Goal: Check status: Check status

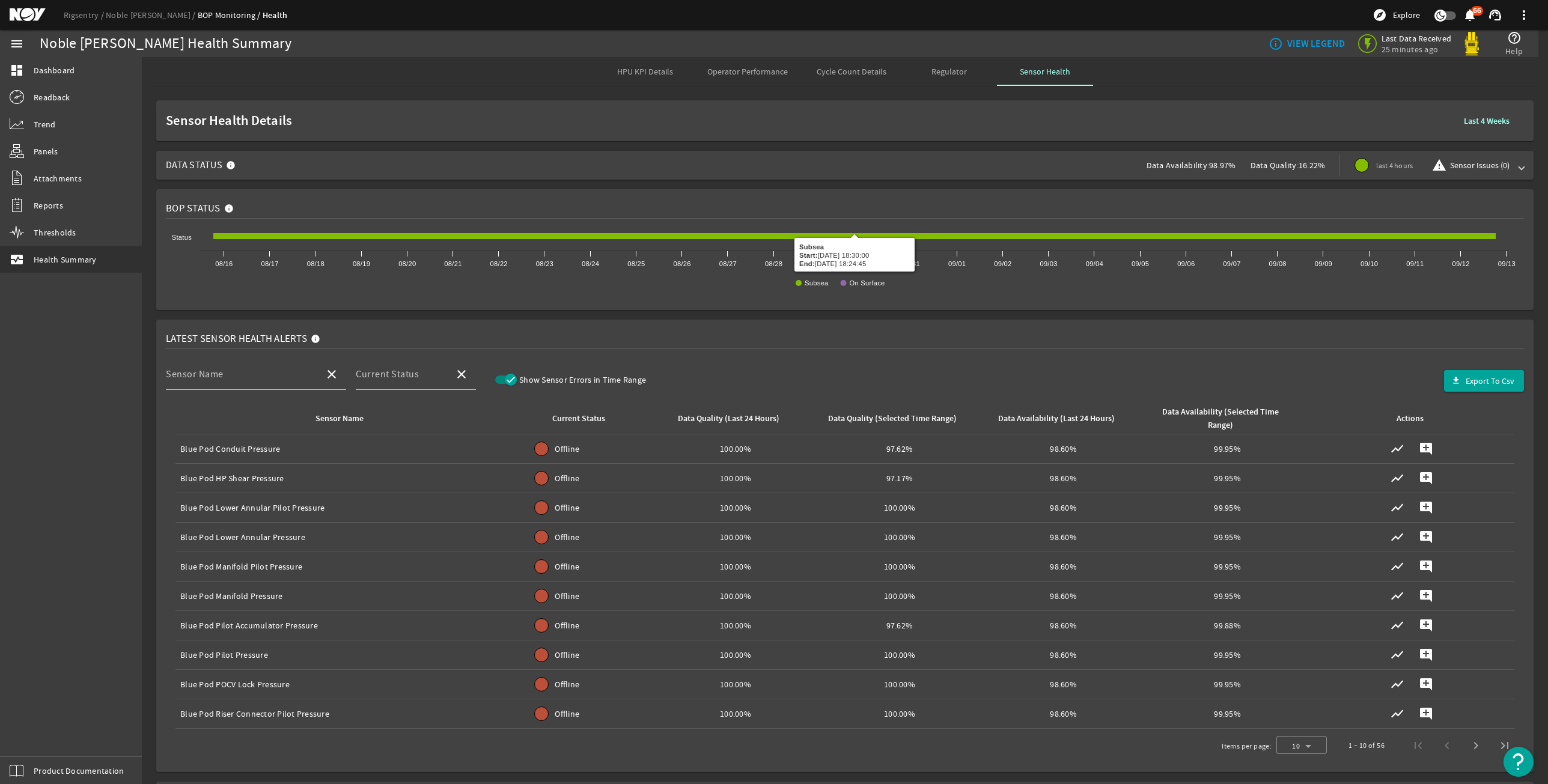
click at [1176, 176] on div "Data Availability: 98.97%" at bounding box center [1199, 165] width 104 height 29
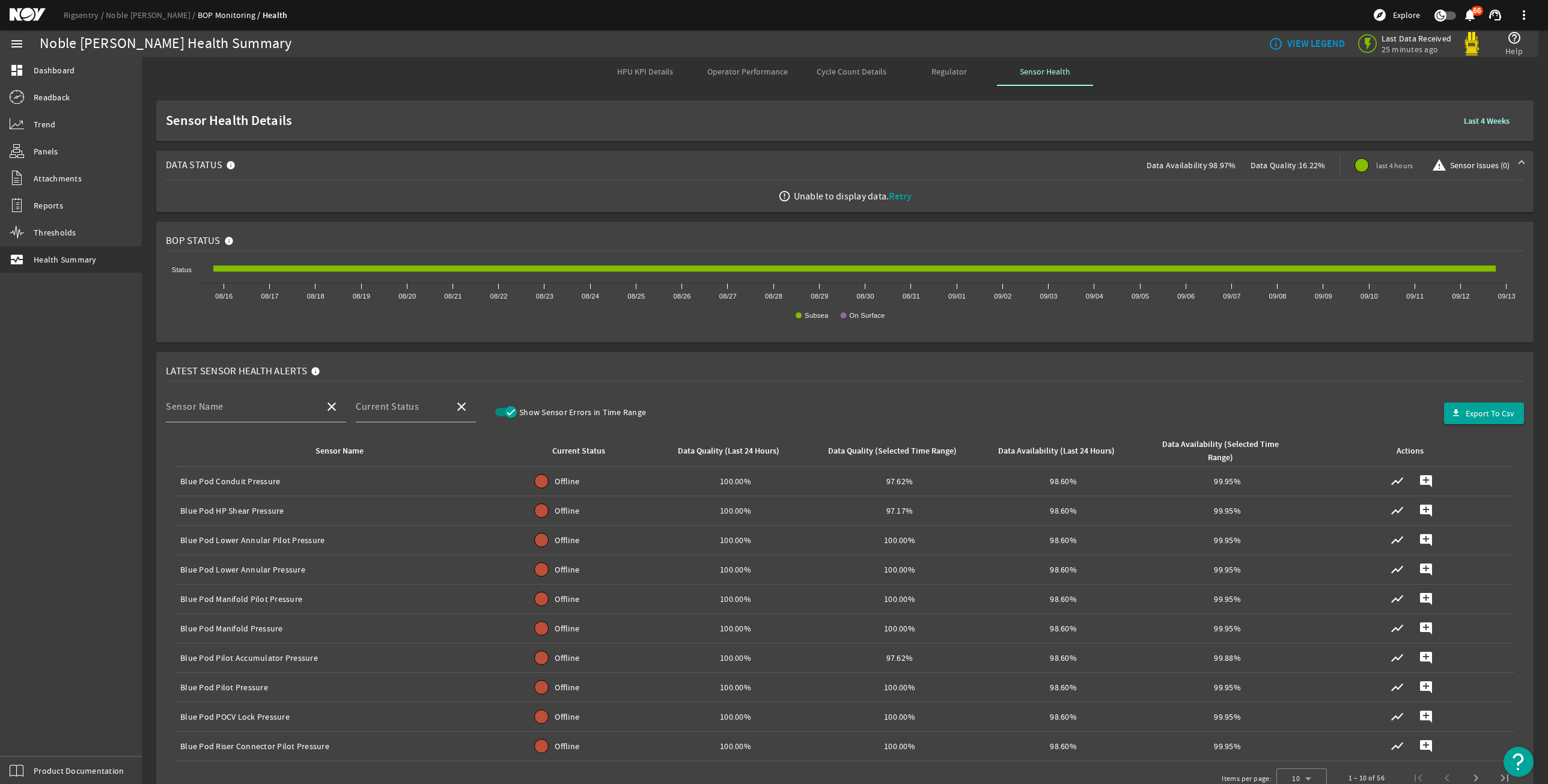
click at [891, 196] on span "Retry" at bounding box center [900, 197] width 22 height 13
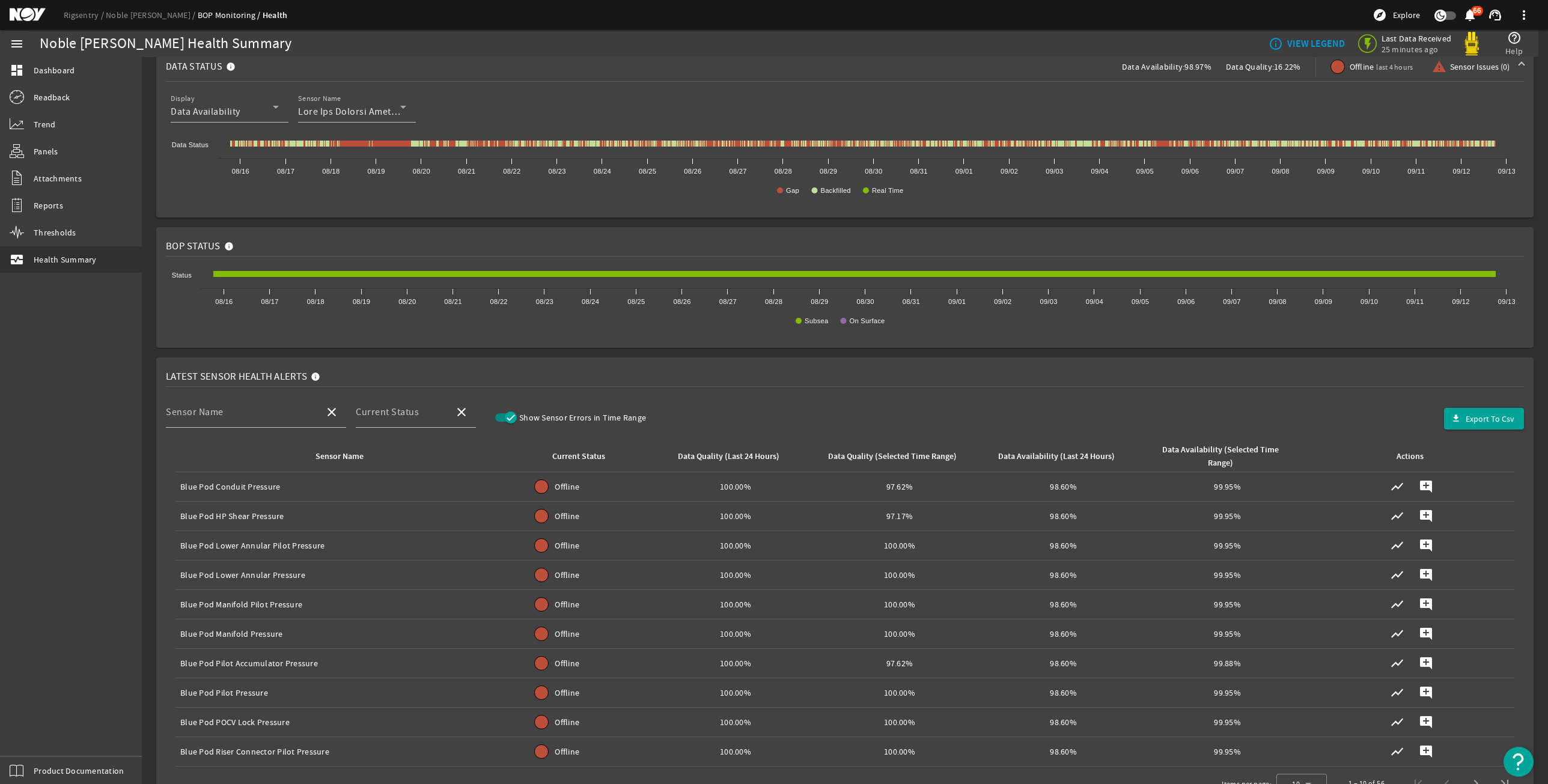
scroll to position [300, 0]
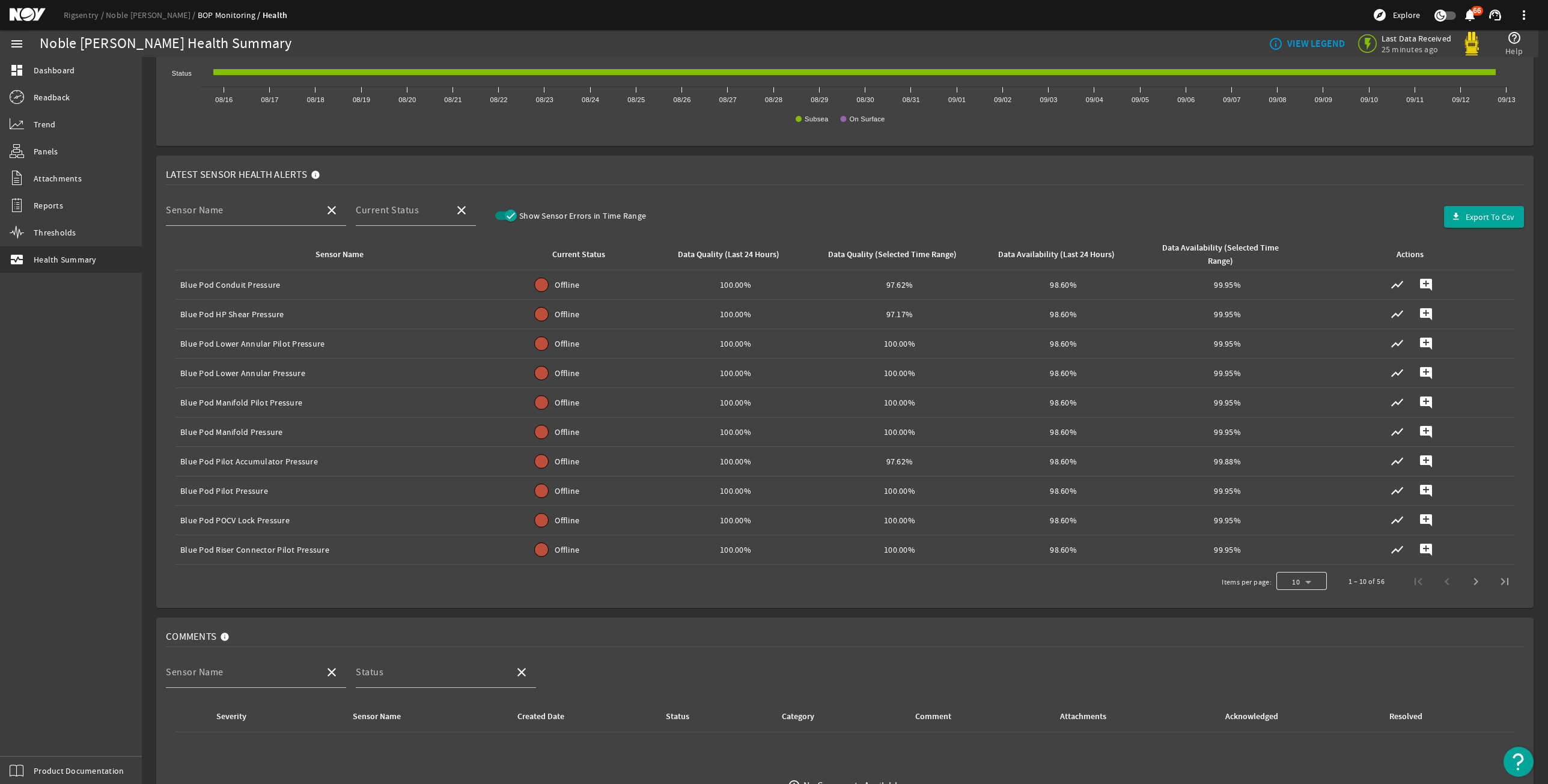
click at [1306, 587] on div at bounding box center [1302, 582] width 51 height 29
click at [1214, 209] on div at bounding box center [774, 392] width 1548 height 784
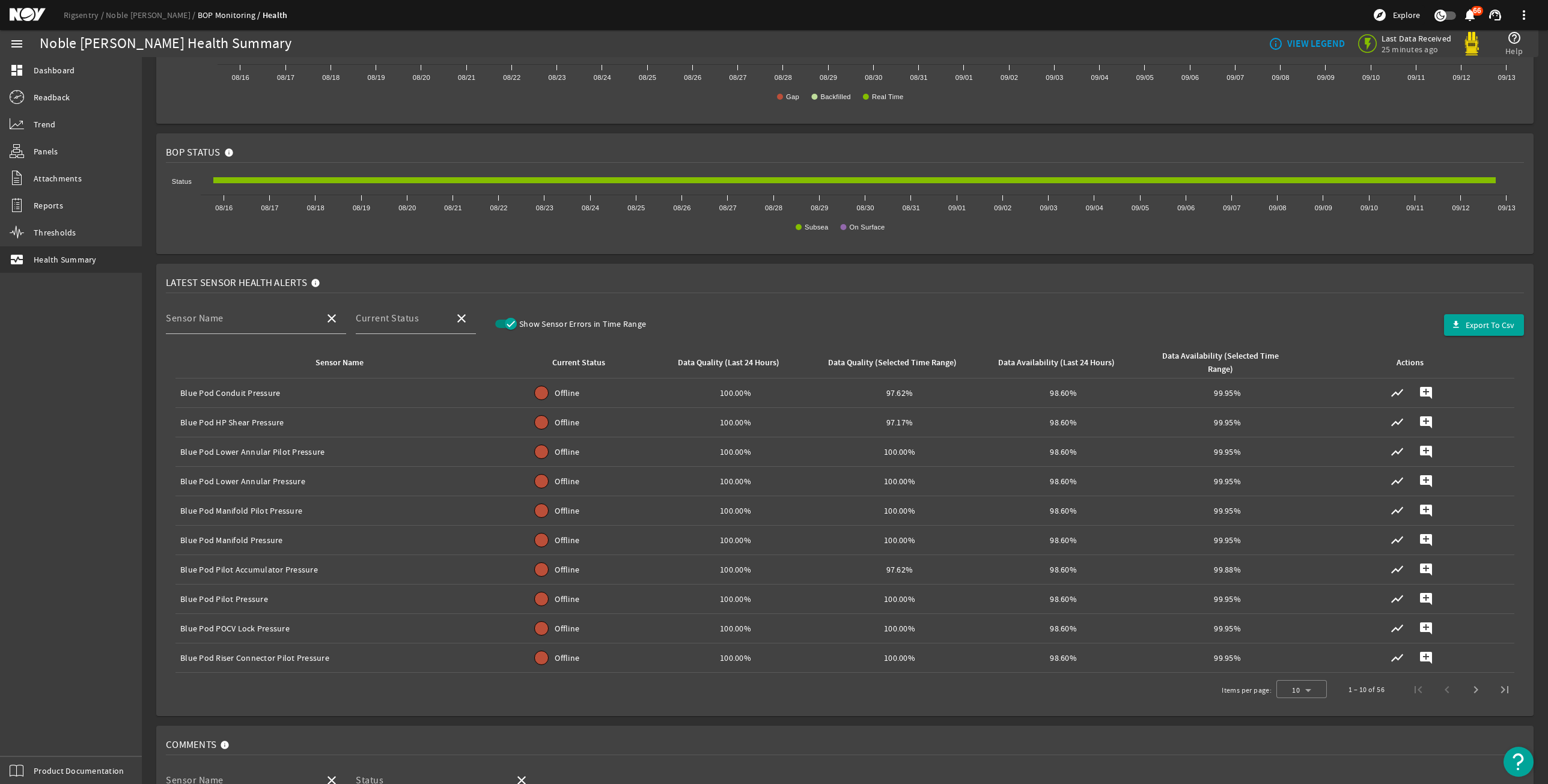
scroll to position [0, 0]
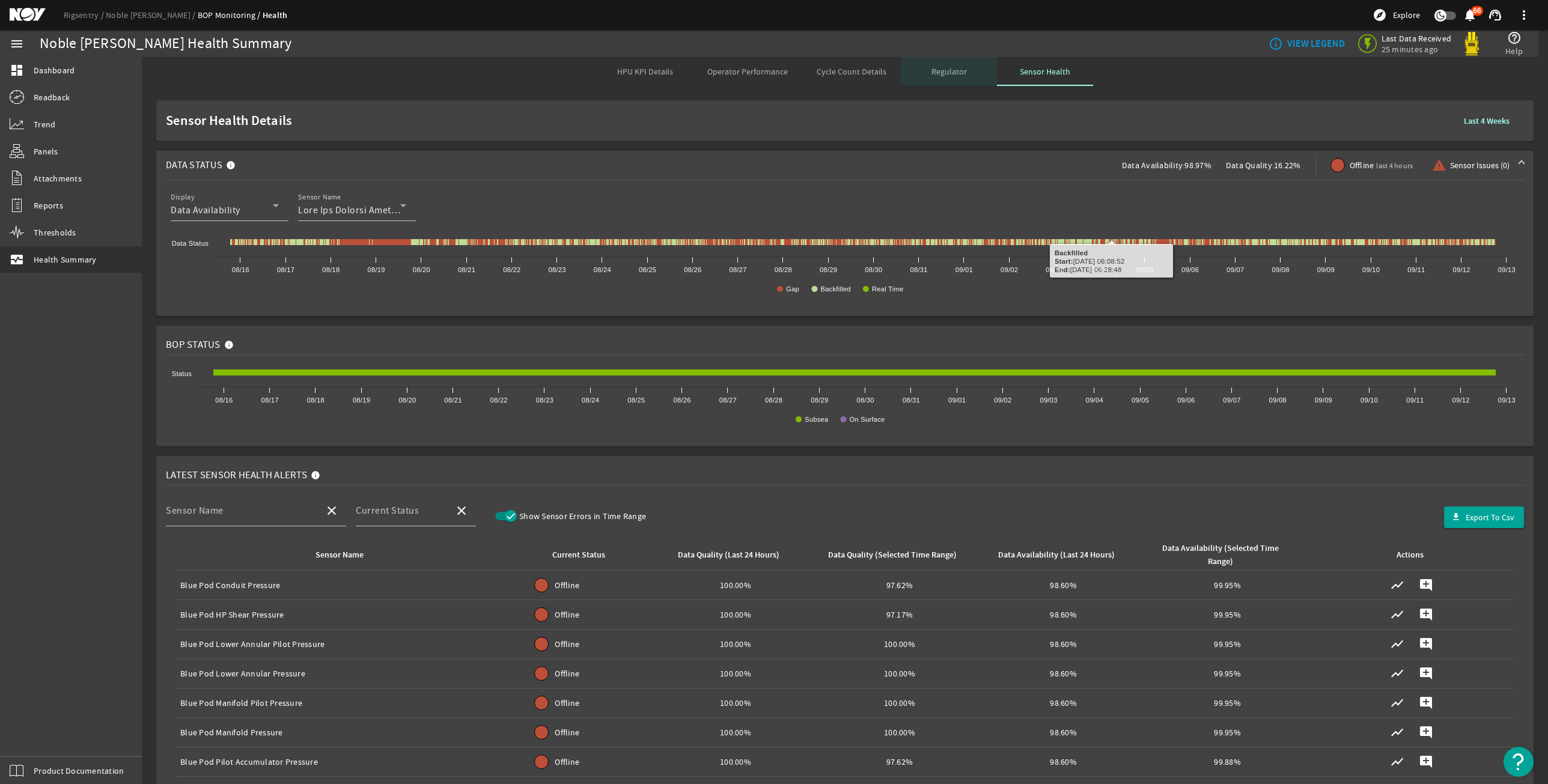
click at [964, 62] on div "Regulator" at bounding box center [949, 71] width 96 height 29
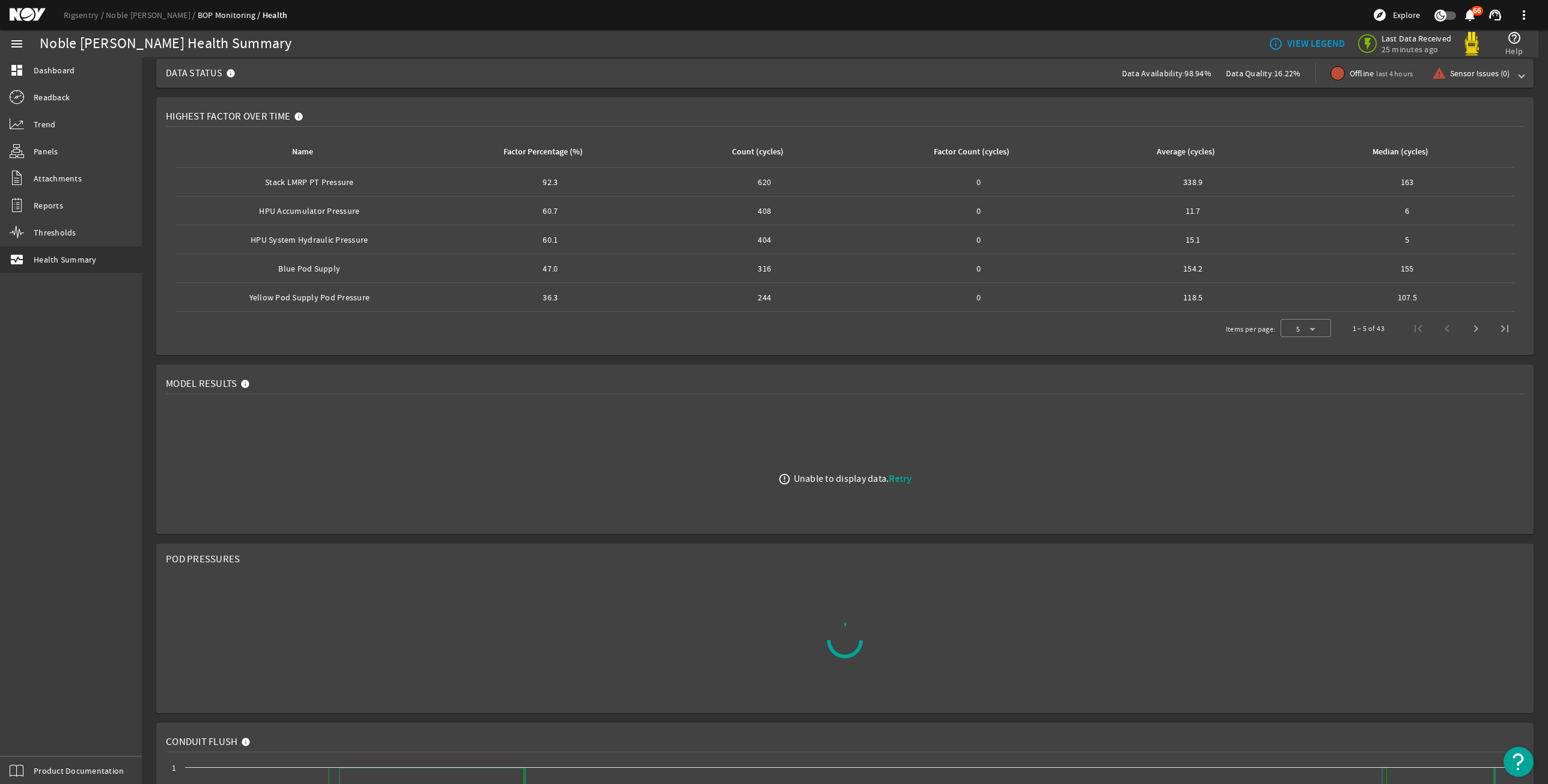
scroll to position [120, 0]
click at [888, 487] on div "error_outline Unable to display data. Retry" at bounding box center [845, 473] width 1358 height 150
click at [894, 477] on span "Retry" at bounding box center [900, 473] width 22 height 13
click at [892, 477] on span "Retry" at bounding box center [900, 473] width 22 height 13
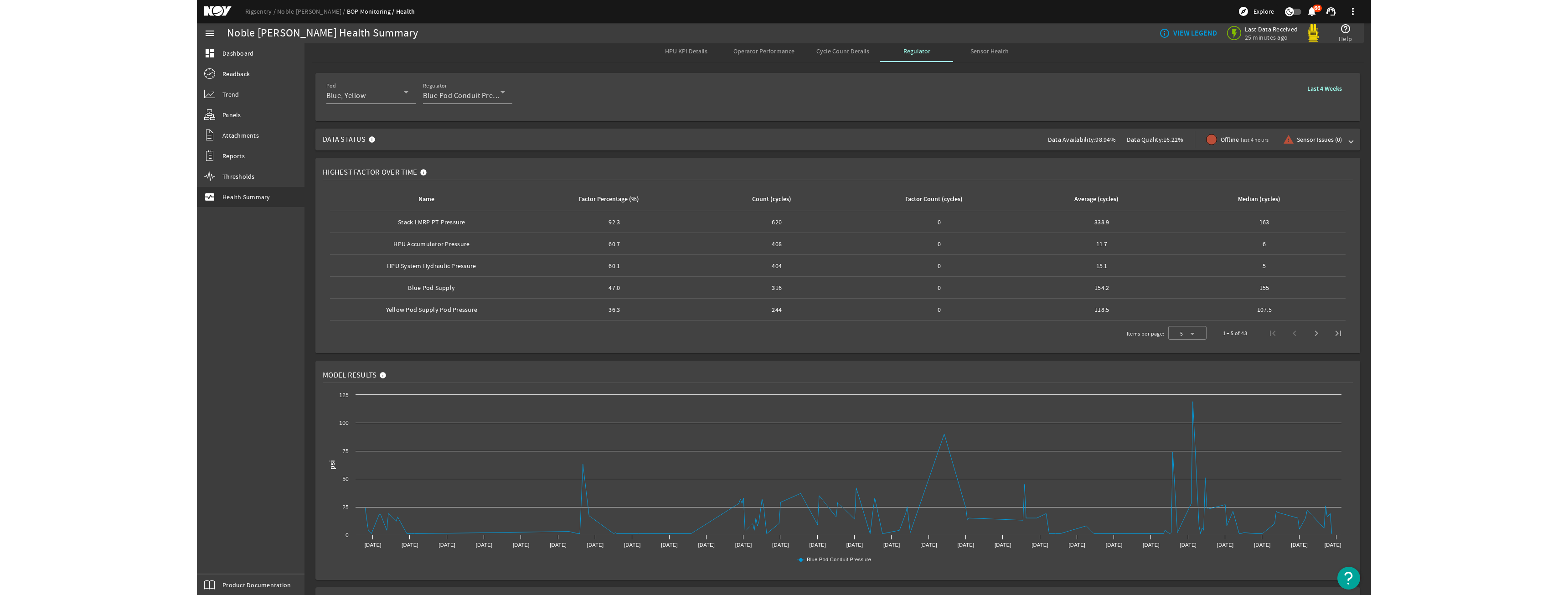
scroll to position [0, 0]
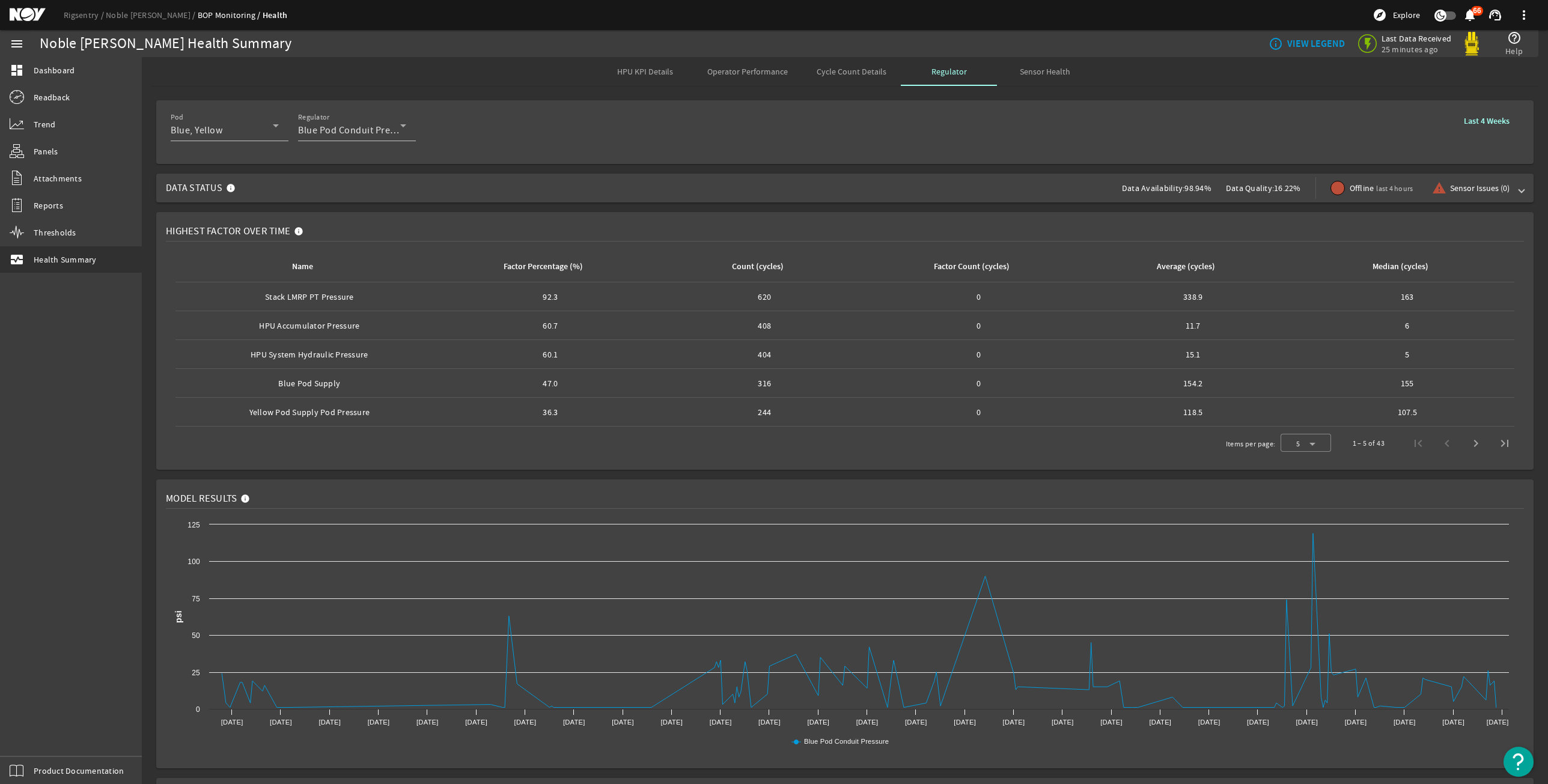
click at [827, 75] on span "Cycle Count Details" at bounding box center [851, 71] width 70 height 8
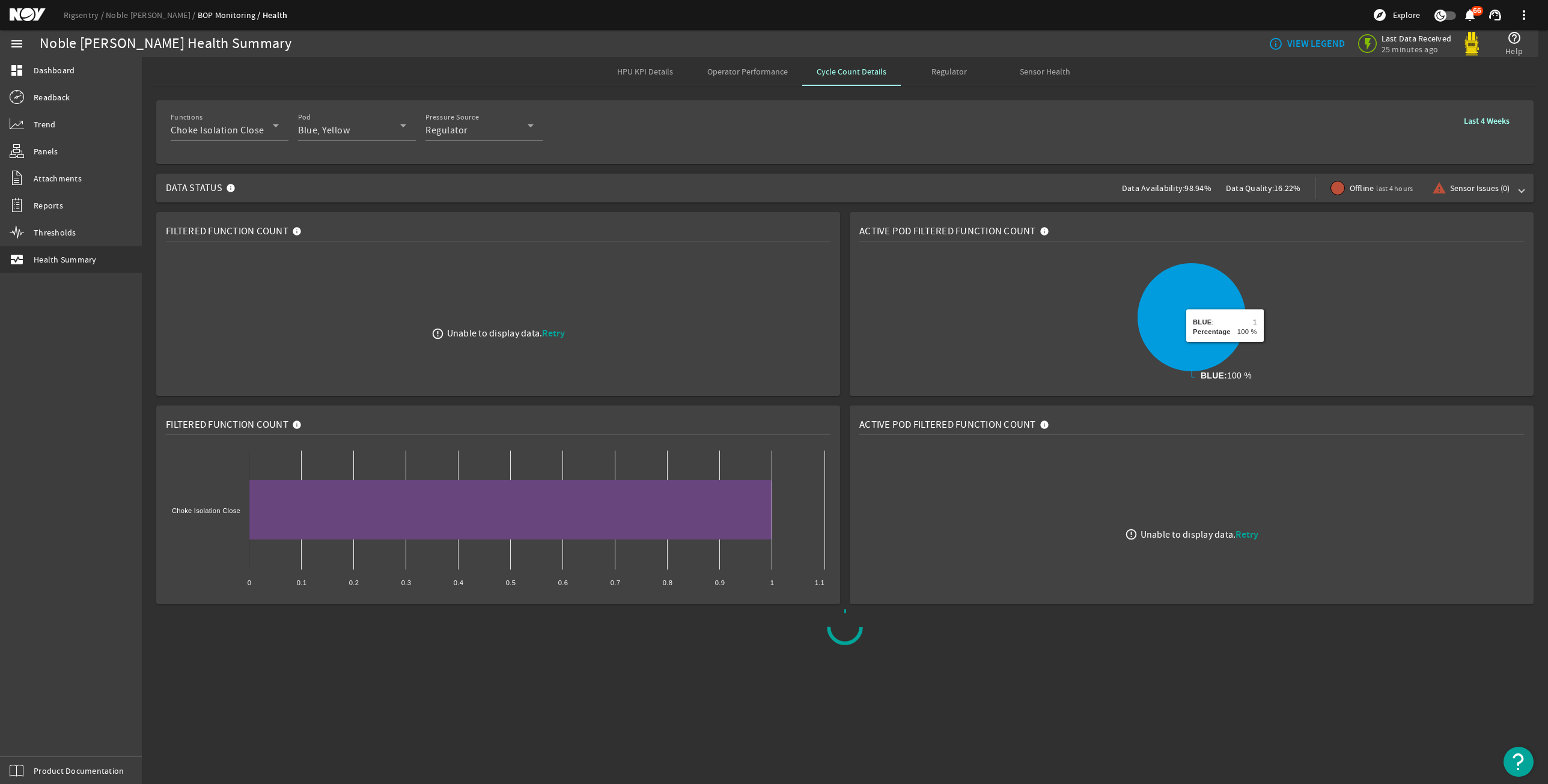
click at [1260, 529] on div "error_outline Unable to display data. Retry" at bounding box center [1192, 534] width 664 height 180
click at [1253, 536] on span "Retry" at bounding box center [1247, 534] width 22 height 13
click at [549, 334] on span "Retry" at bounding box center [553, 333] width 22 height 13
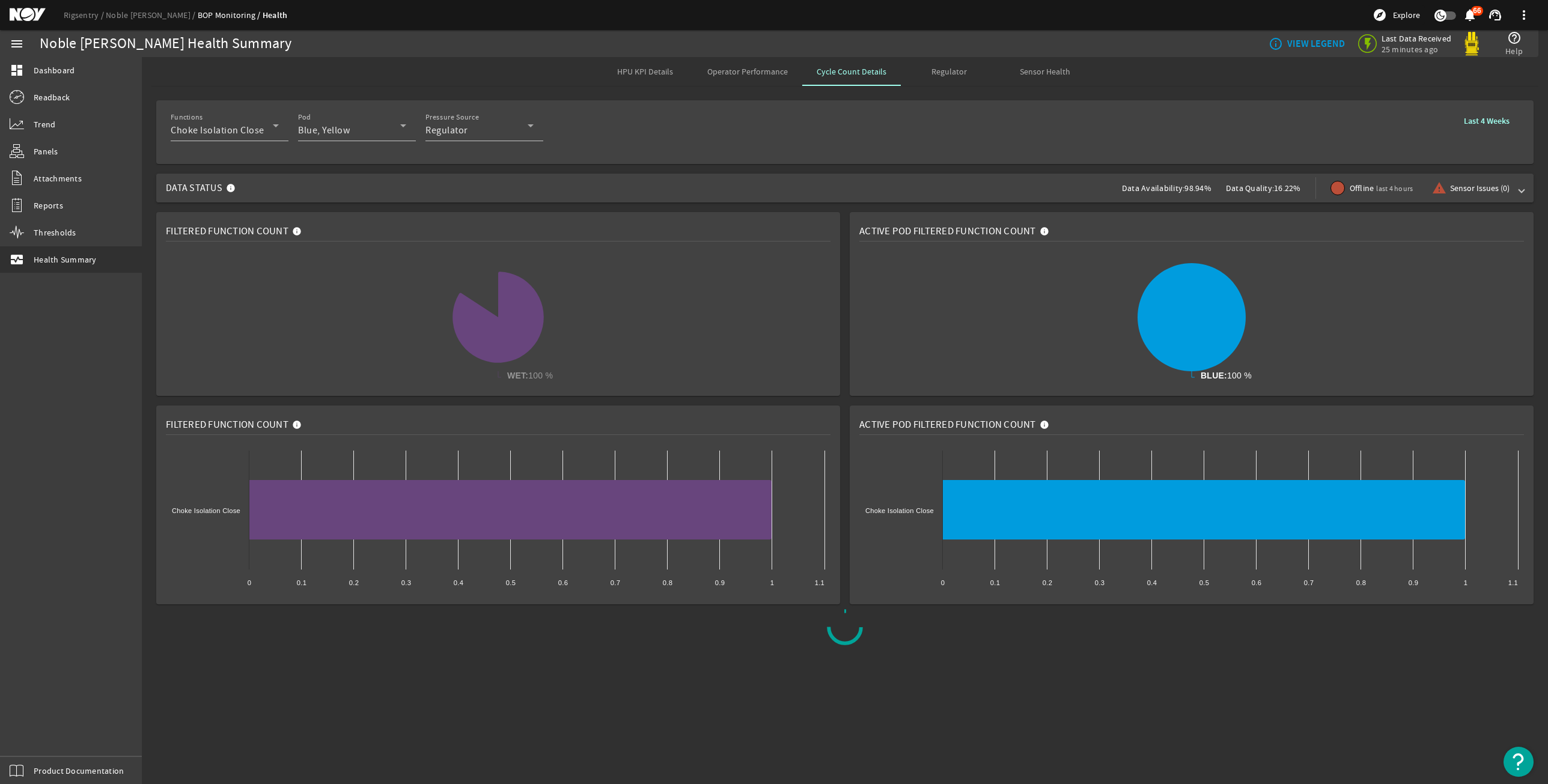
click at [1208, 185] on span "98.94%" at bounding box center [1198, 188] width 27 height 10
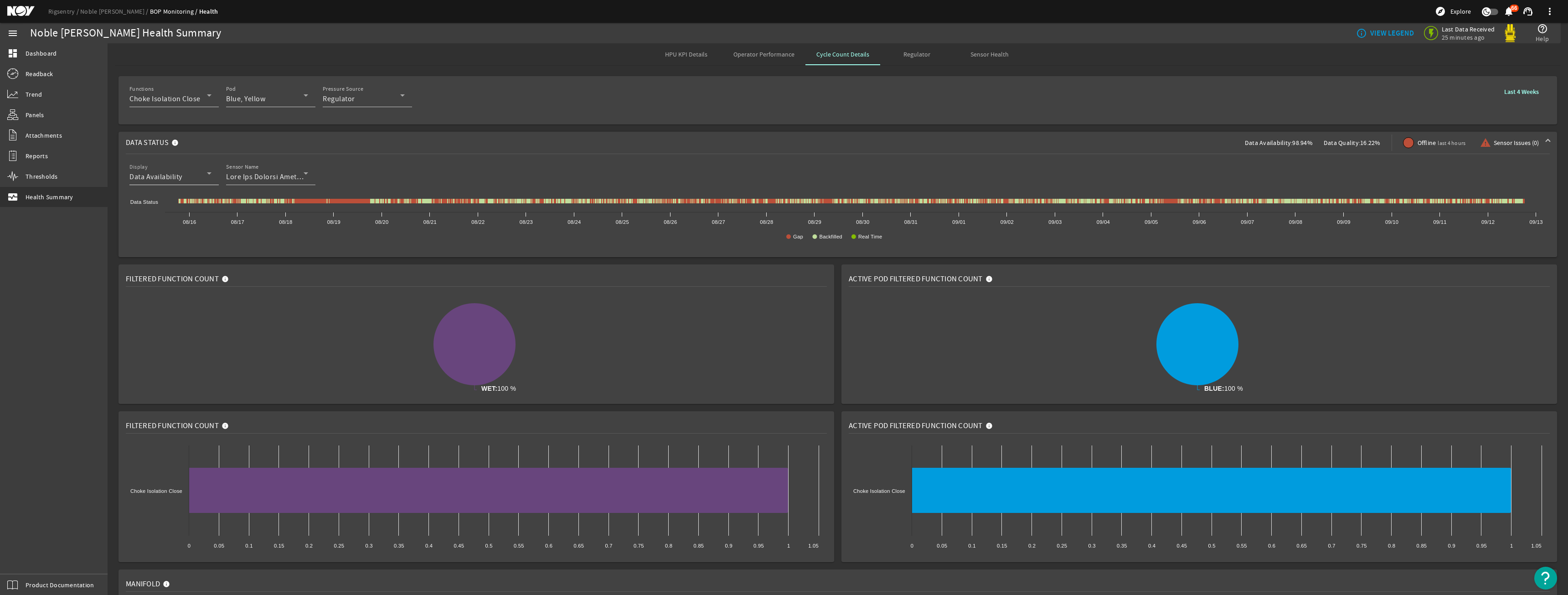
click at [198, 179] on div "Data Availability" at bounding box center [168, 177] width 77 height 11
click at [176, 225] on span "Data Quality" at bounding box center [157, 222] width 40 height 11
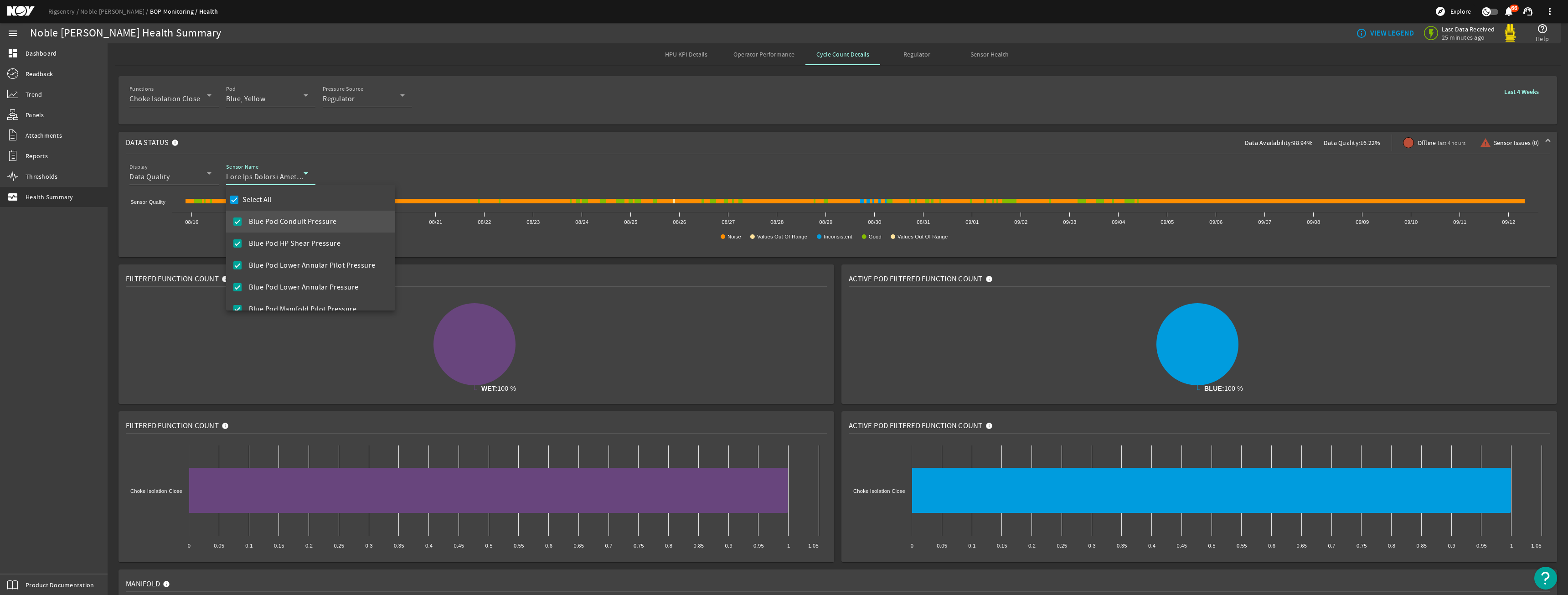
click at [257, 200] on label "Select All" at bounding box center [256, 200] width 31 height 9
click at [240, 200] on input "Select All" at bounding box center [234, 200] width 13 height 13
checkbox input "false"
click at [322, 253] on span "Blue Pod SEA Can 2 Temperature" at bounding box center [303, 255] width 107 height 11
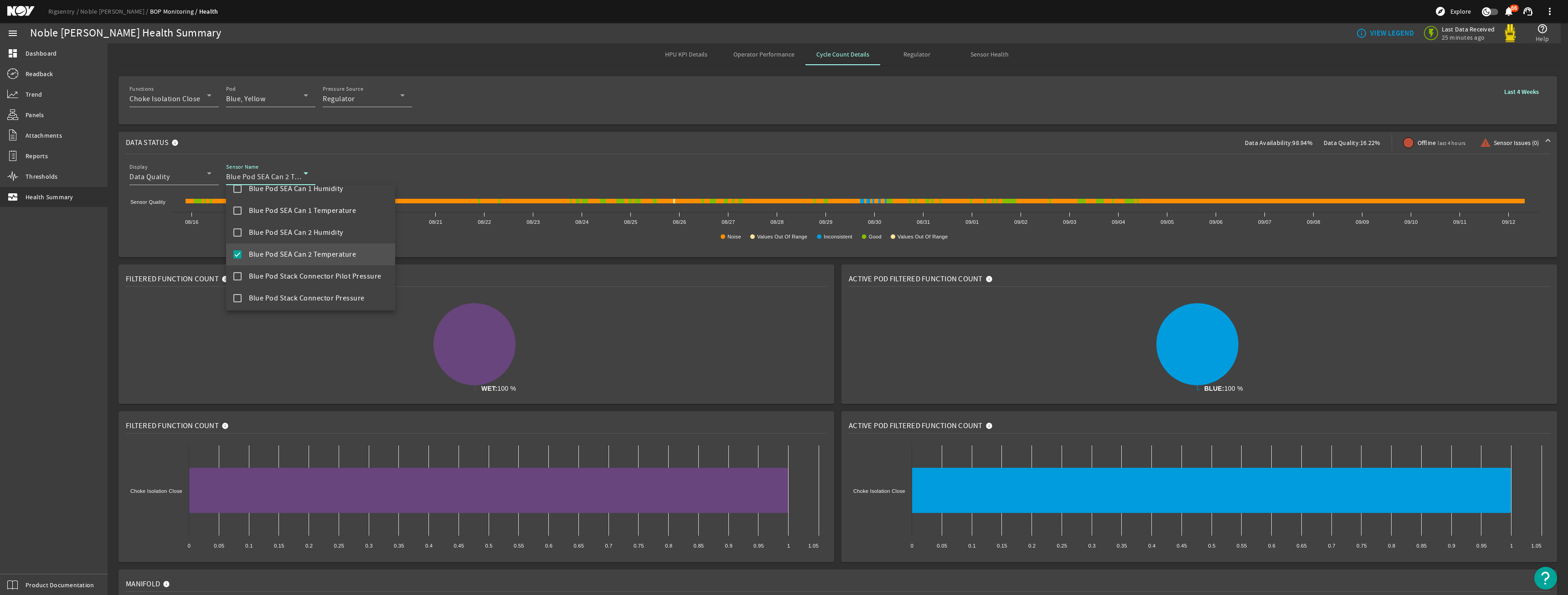
click at [915, 137] on div at bounding box center [784, 297] width 1568 height 595
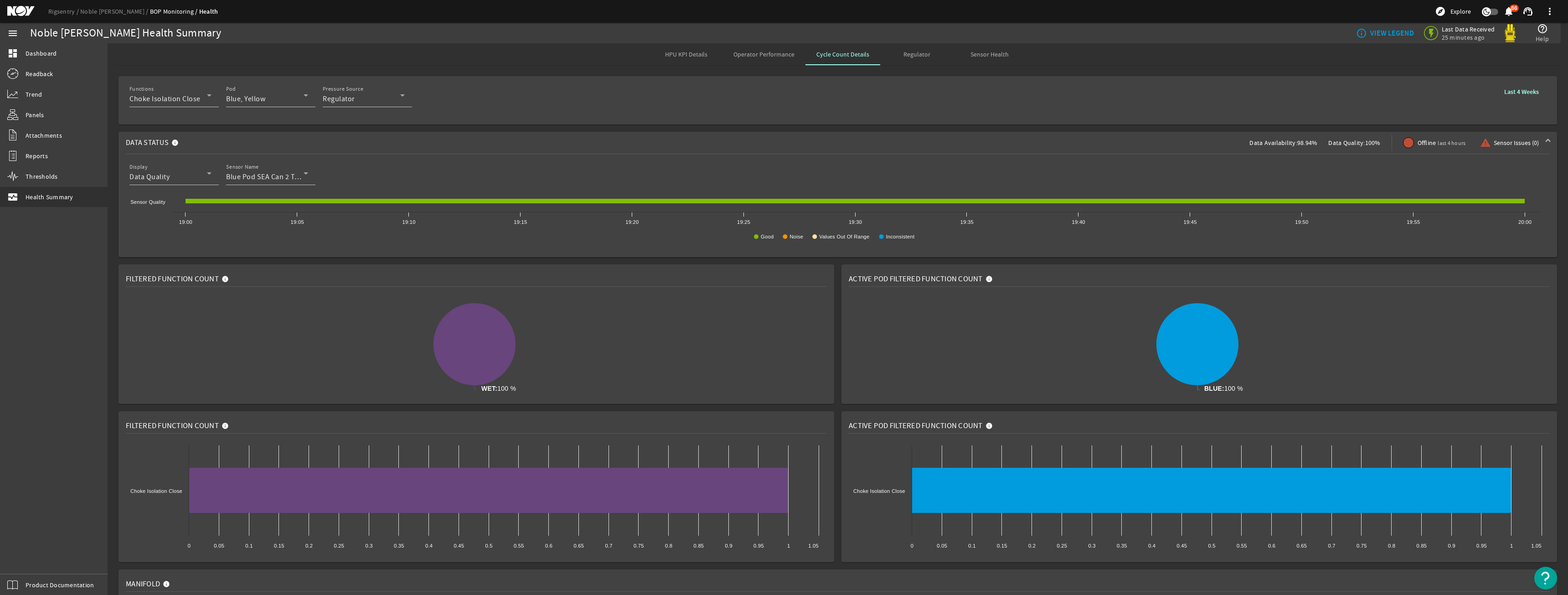
click at [1513, 90] on b "Last 4 Weeks" at bounding box center [1521, 92] width 35 height 9
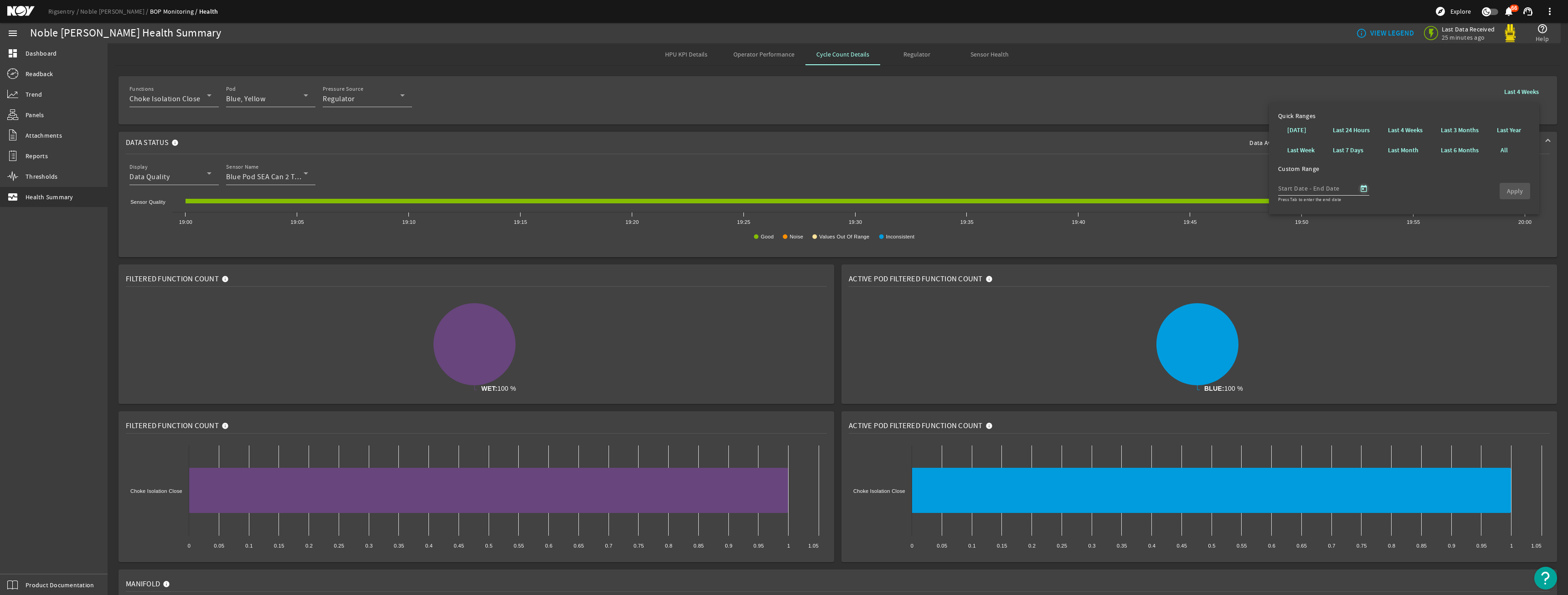
click at [1356, 184] on span "Open calendar" at bounding box center [1364, 189] width 22 height 22
click at [900, 162] on div at bounding box center [784, 297] width 1568 height 595
click at [898, 148] on span "Data Status Data Availability: 98.94% Data Quality: 100% Offline last 4 hours w…" at bounding box center [836, 143] width 1420 height 22
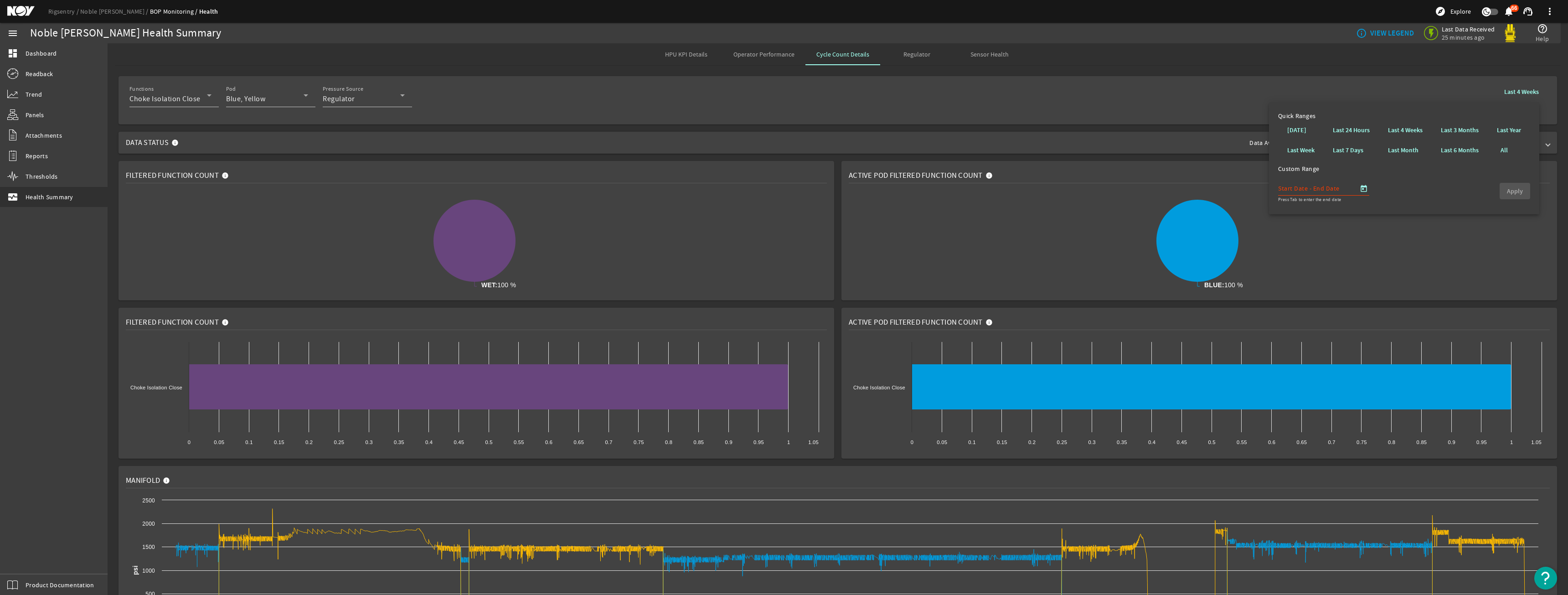
click at [985, 153] on span "Data Status Data Availability: 98.94% Data Quality: 100% Offline last 4 hours w…" at bounding box center [836, 143] width 1420 height 22
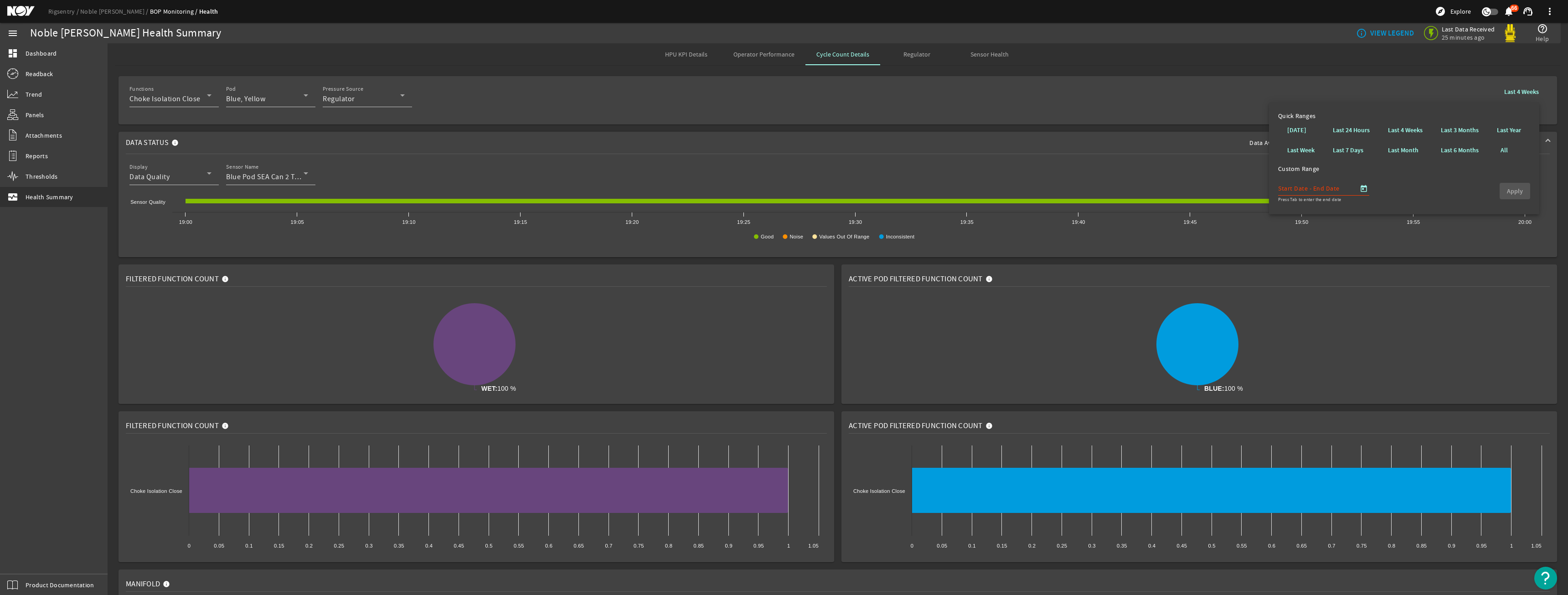
click at [1514, 94] on b "Last 4 Weeks" at bounding box center [1521, 92] width 35 height 9
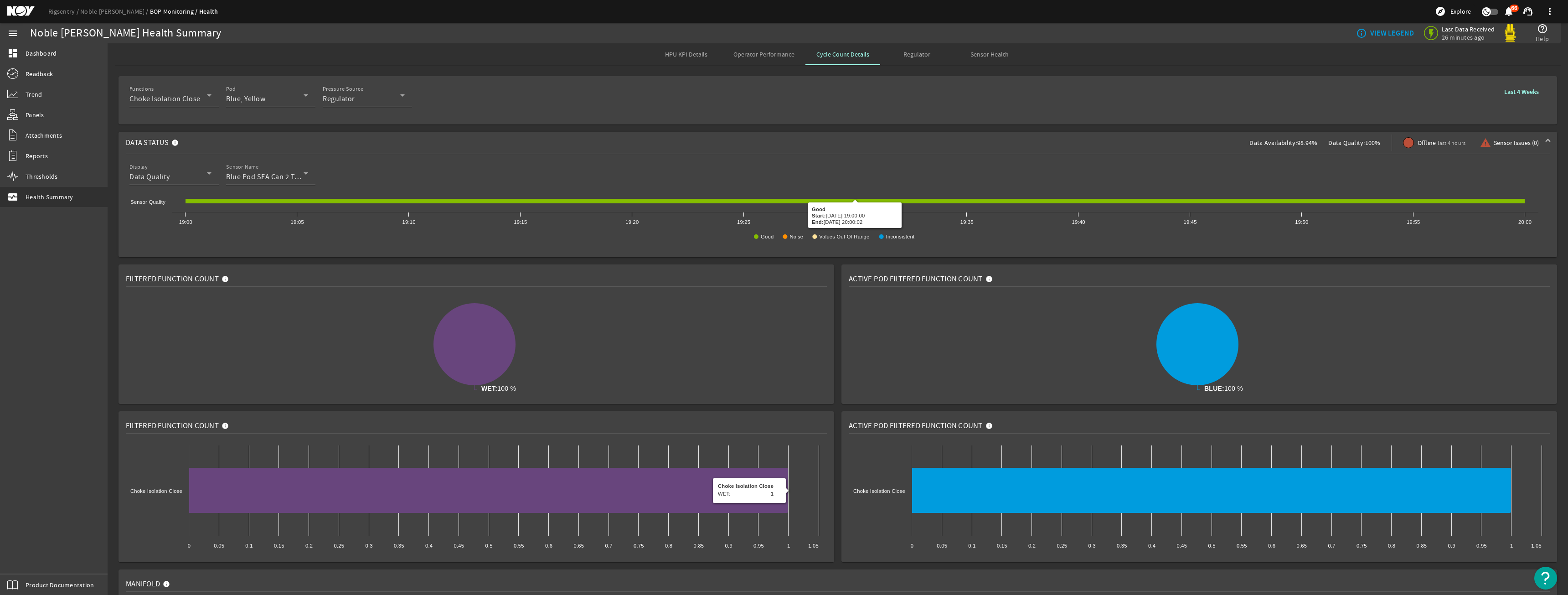
click at [278, 177] on span "Blue Pod SEA Can 2 Temperature" at bounding box center [279, 177] width 107 height 9
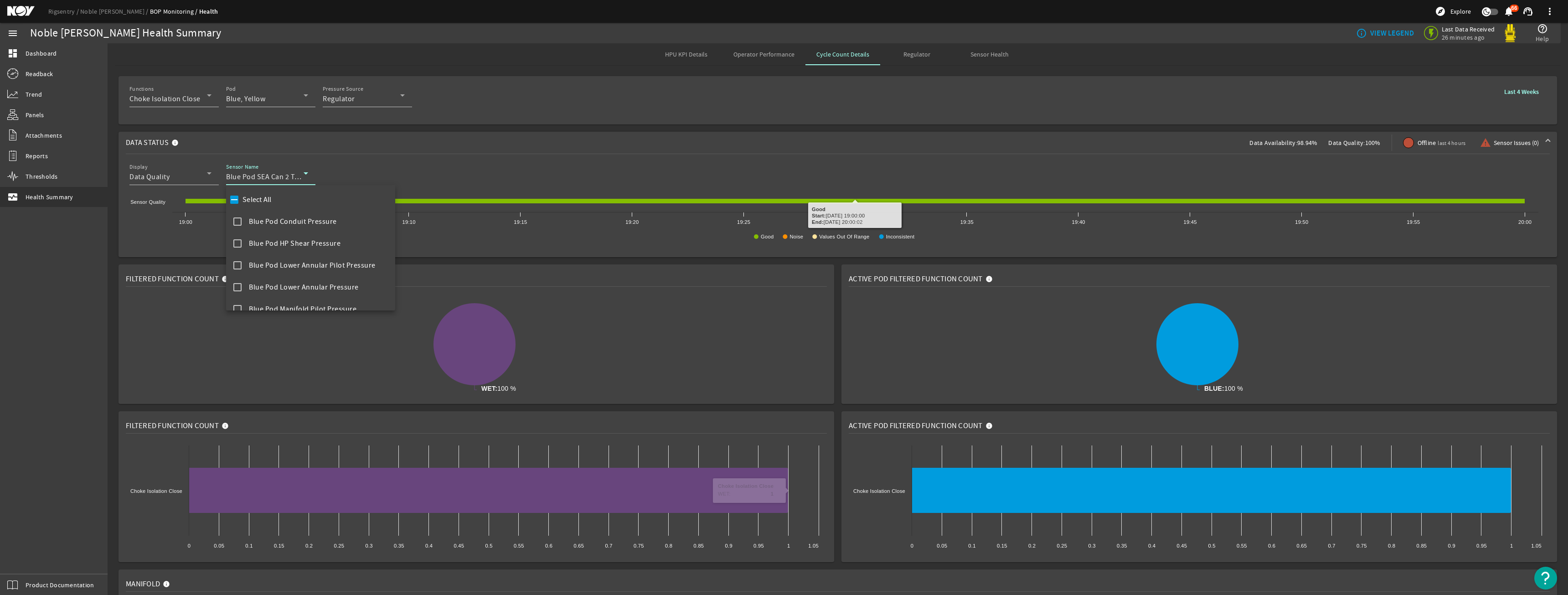
scroll to position [228, 0]
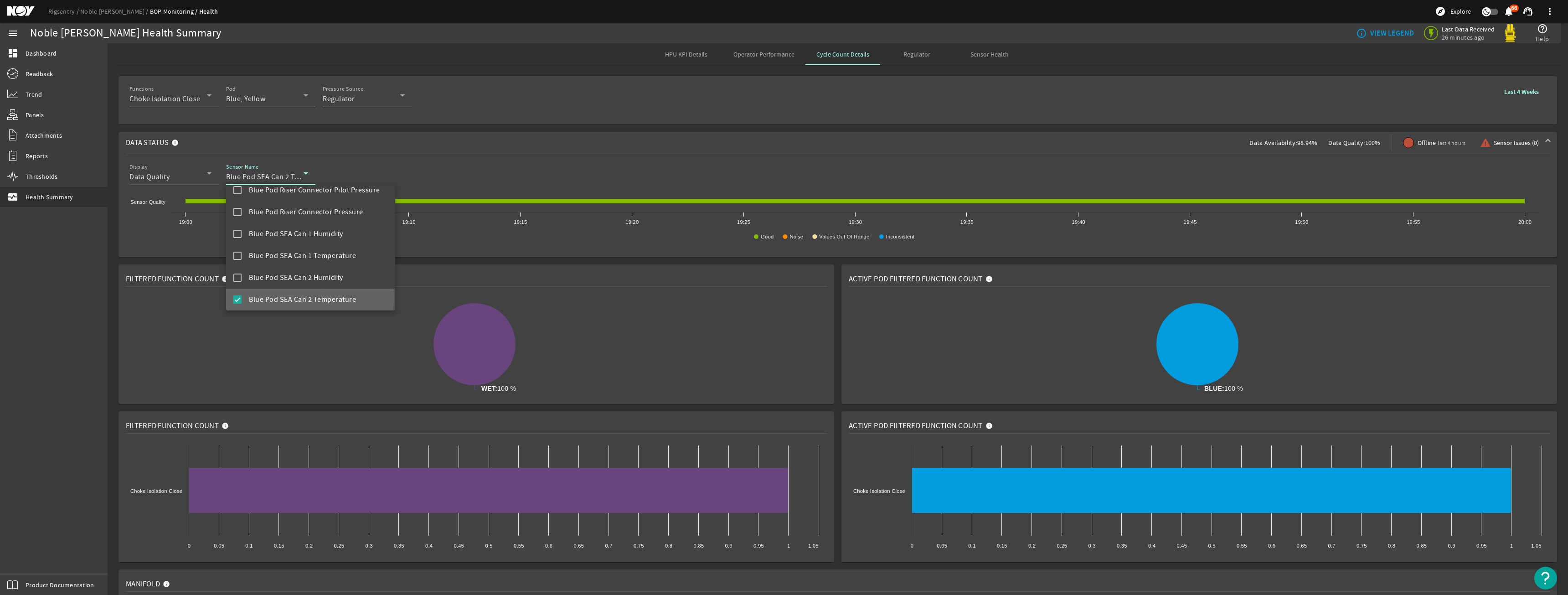
click at [243, 298] on mat-option "Blue Pod SEA Can 2 Temperature" at bounding box center [310, 300] width 169 height 22
click at [321, 222] on span "Blue Pod Manifold Pilot Pressure" at bounding box center [303, 217] width 108 height 11
click at [605, 119] on div at bounding box center [784, 297] width 1568 height 595
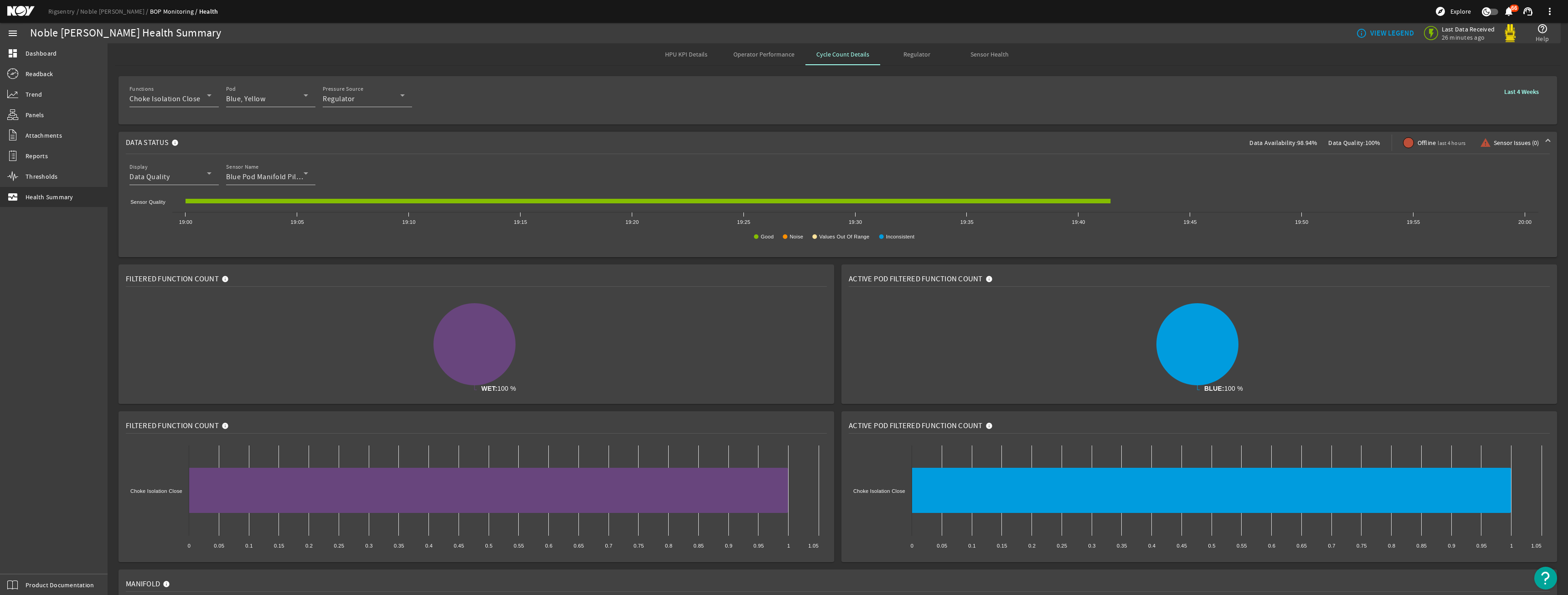
click at [1524, 96] on b "Last 4 Weeks" at bounding box center [1521, 92] width 35 height 9
click at [1359, 188] on span "Open calendar" at bounding box center [1364, 189] width 22 height 22
click at [1376, 215] on span "Previous month" at bounding box center [1383, 215] width 18 height 18
click at [1326, 275] on span "1" at bounding box center [1326, 271] width 16 height 16
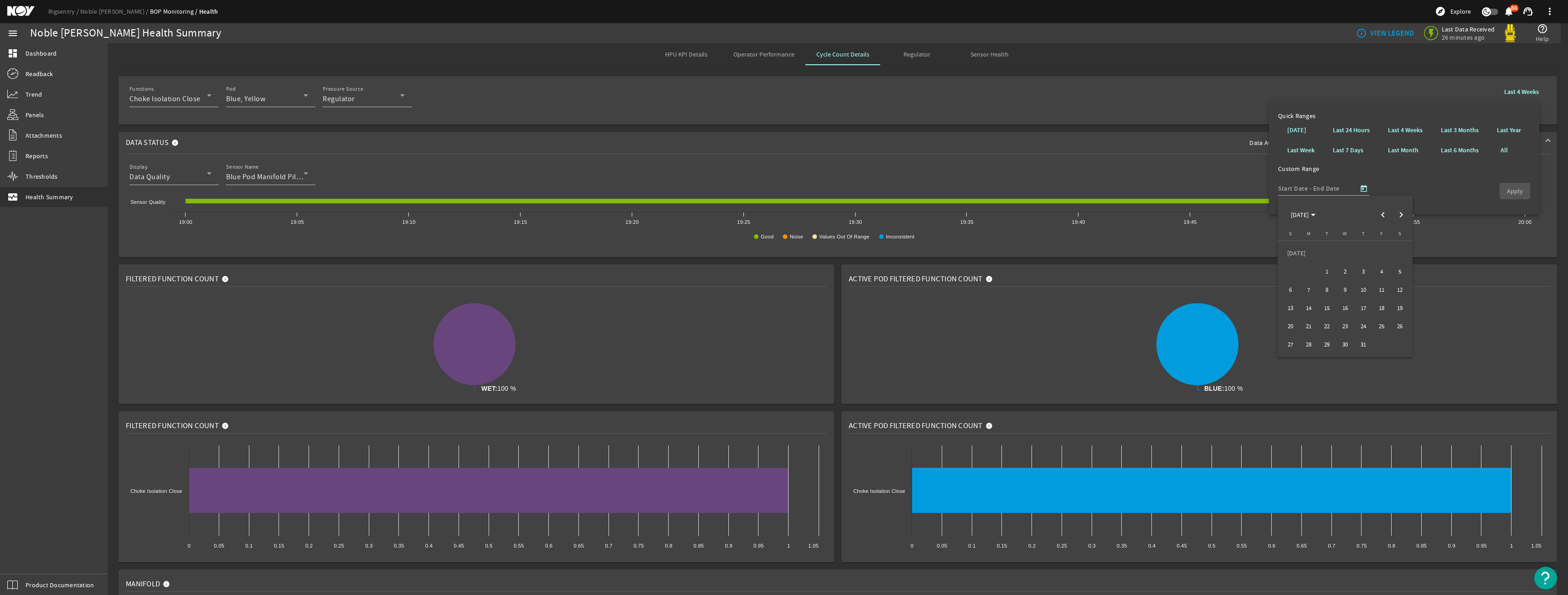
type input "[DATE]"
click at [1357, 340] on span "31" at bounding box center [1363, 344] width 16 height 16
type input "[DATE]"
click at [1503, 189] on span "button" at bounding box center [1515, 191] width 30 height 22
